Goal: Information Seeking & Learning: Learn about a topic

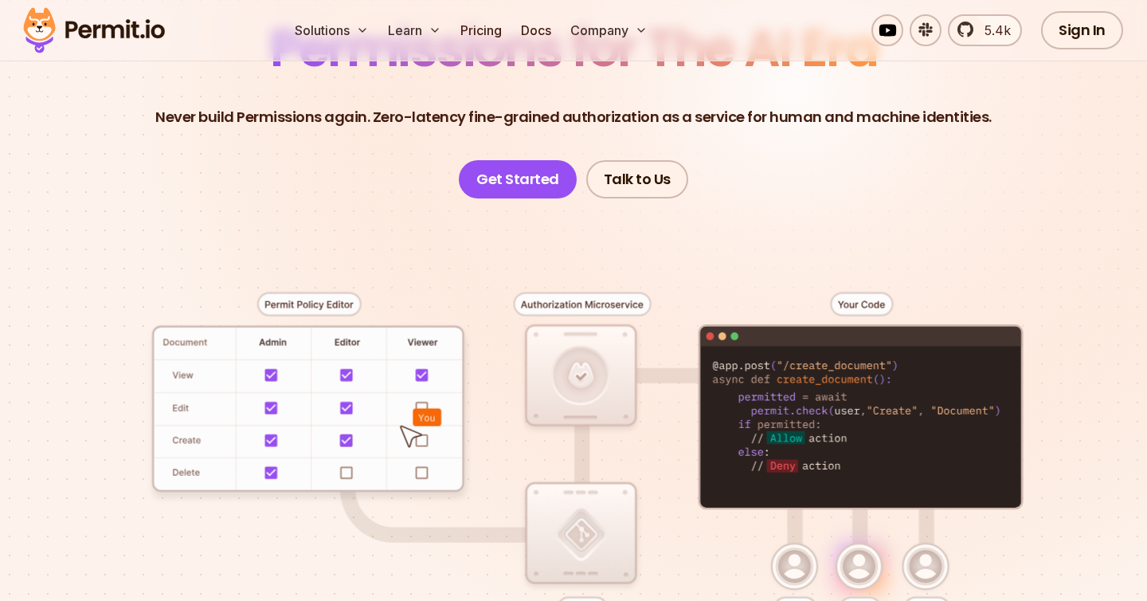
scroll to position [121, 0]
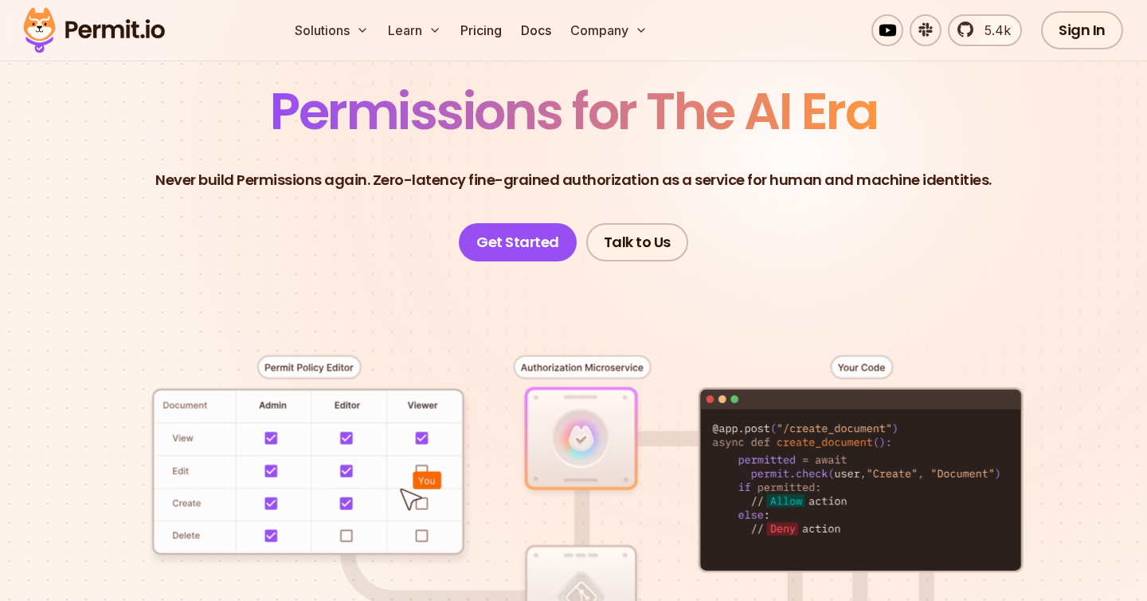
click at [887, 151] on header "Permissions for The AI Era Never build Permissions again. Zero-latency fine-gra…" at bounding box center [573, 173] width 1071 height 175
click at [984, 29] on span "5.4k" at bounding box center [993, 30] width 36 height 19
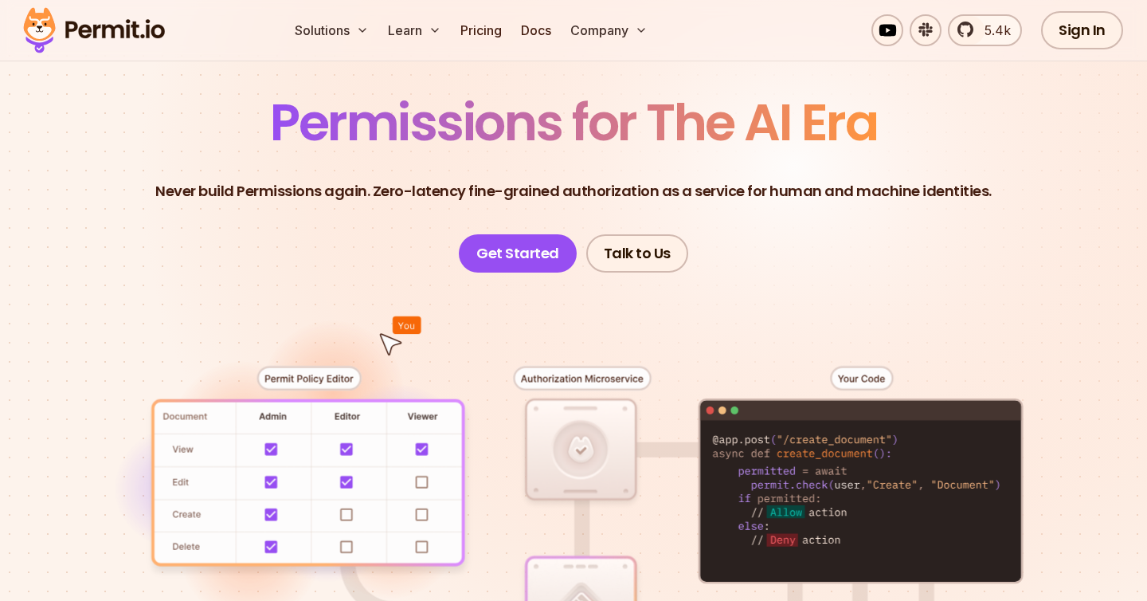
scroll to position [104, 0]
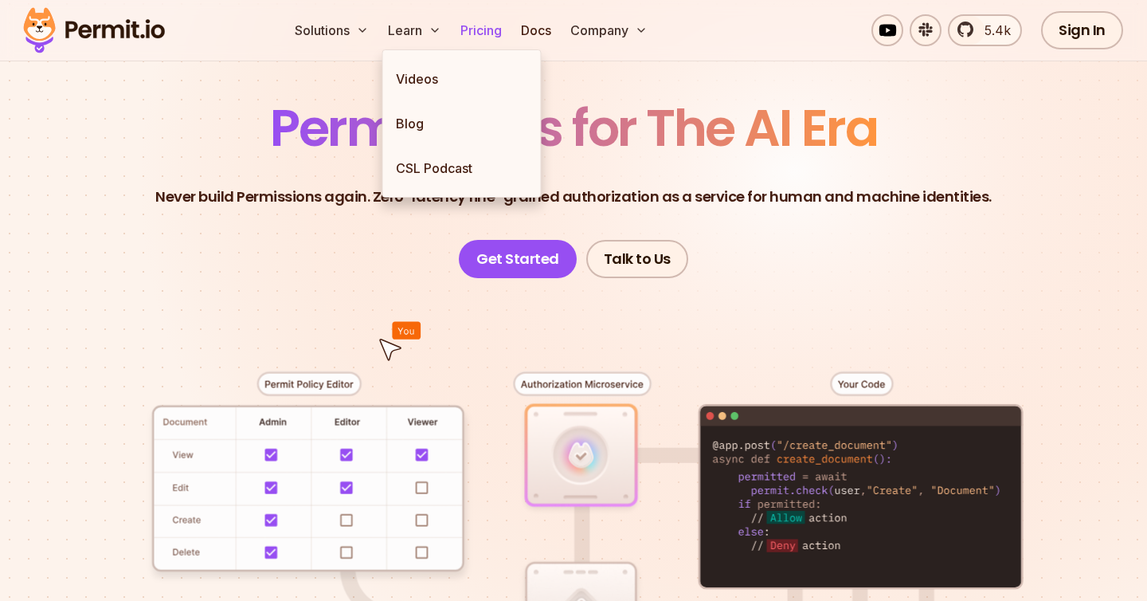
click at [481, 25] on link "Pricing" at bounding box center [481, 30] width 54 height 32
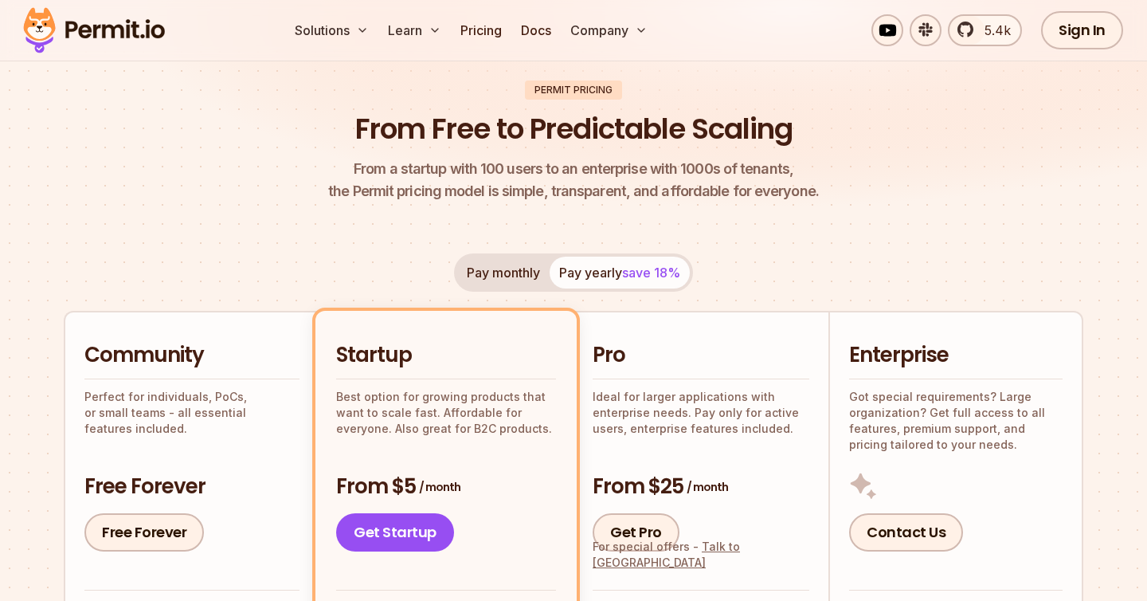
scroll to position [109, 0]
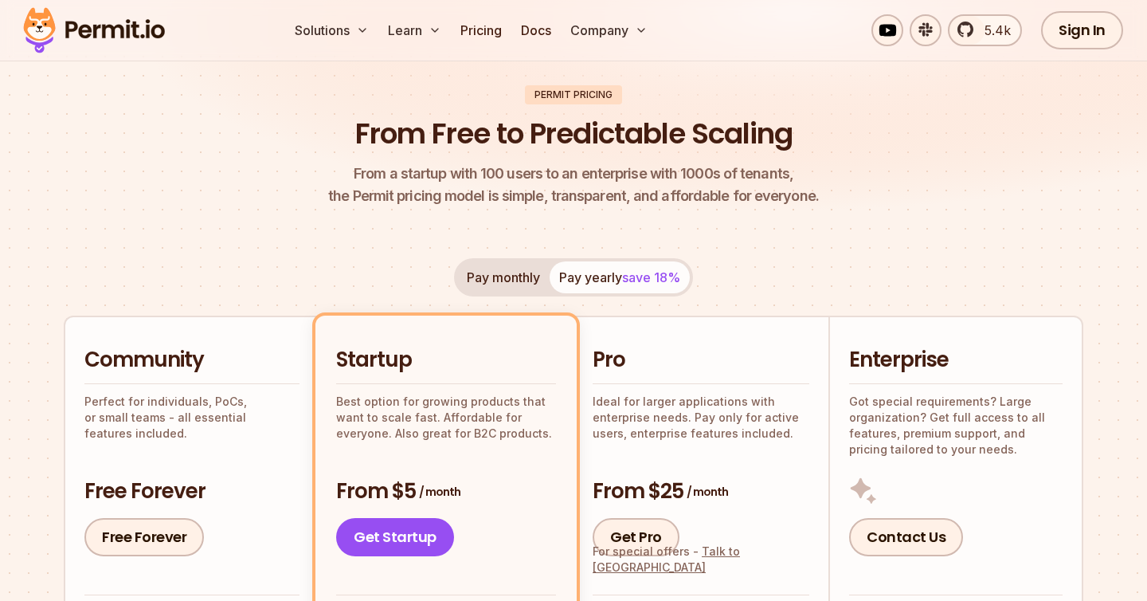
click at [521, 280] on button "Pay monthly" at bounding box center [503, 277] width 92 height 32
click at [613, 277] on button "Pay yearly save 18%" at bounding box center [620, 277] width 140 height 32
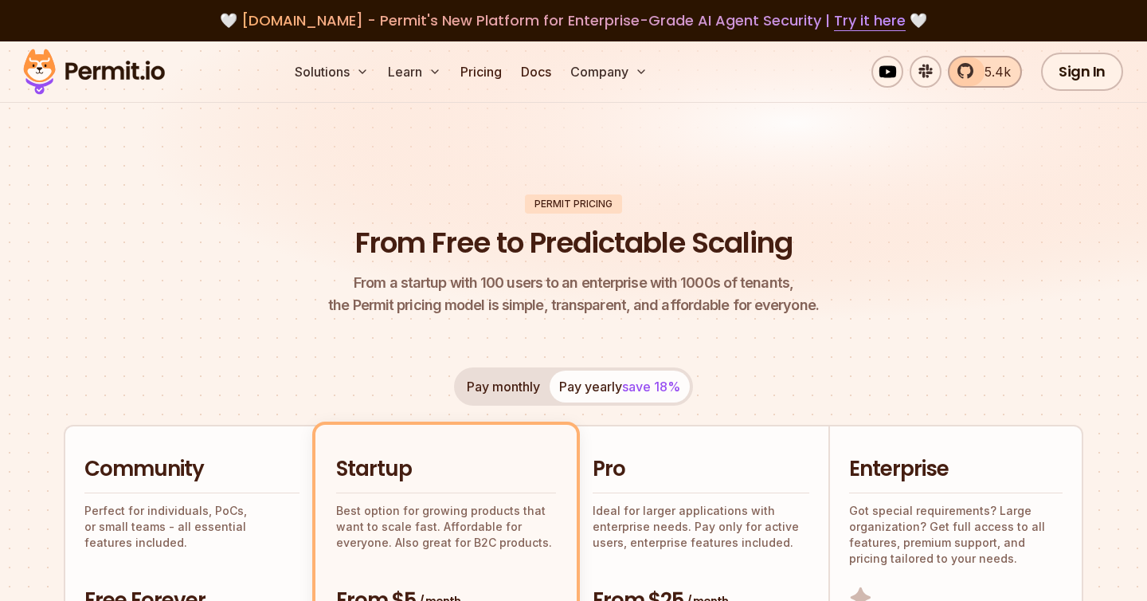
click at [990, 72] on span "5.4k" at bounding box center [993, 71] width 36 height 19
